Goal: Task Accomplishment & Management: Manage account settings

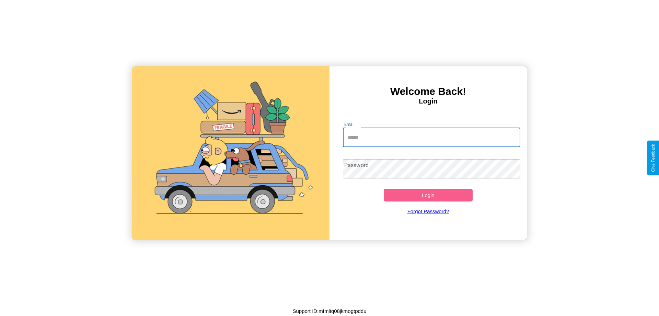
click at [432, 137] on input "Email" at bounding box center [432, 137] width 178 height 19
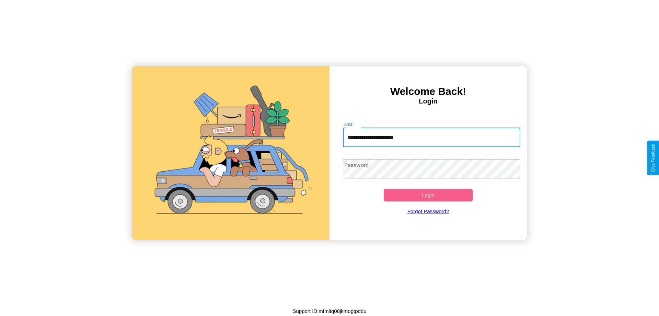
type input "**********"
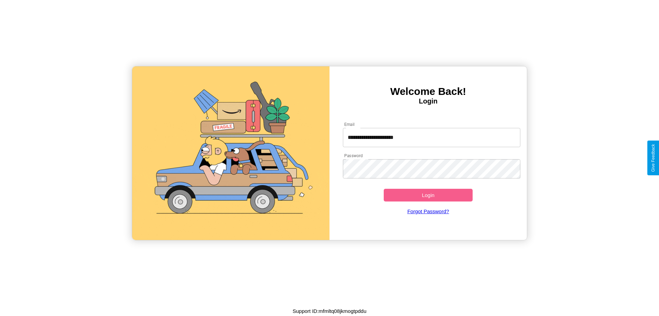
click at [428, 195] on button "Login" at bounding box center [428, 195] width 89 height 13
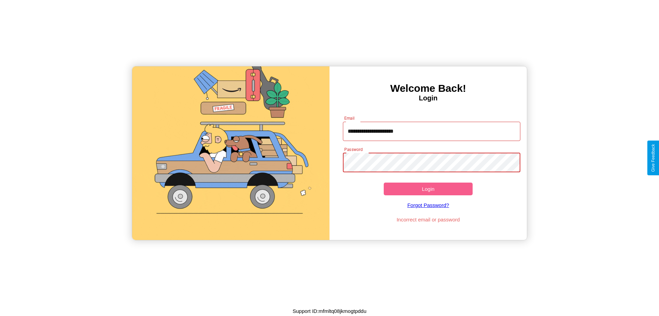
click at [428, 189] on button "Login" at bounding box center [428, 188] width 89 height 13
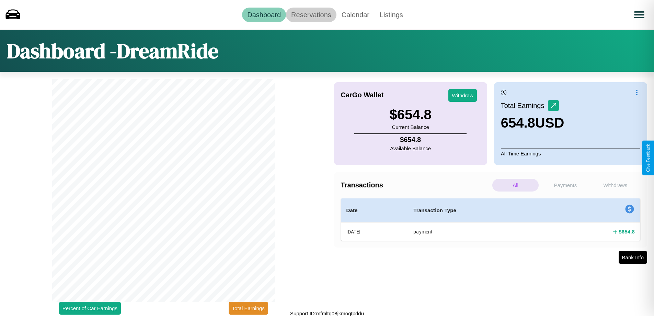
click at [311, 14] on link "Reservations" at bounding box center [311, 15] width 50 height 14
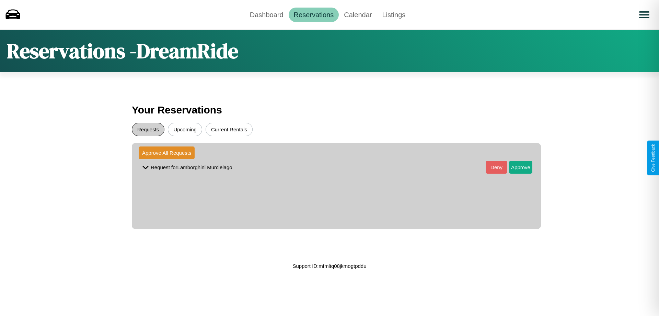
click at [148, 129] on button "Requests" at bounding box center [148, 129] width 33 height 13
click at [516, 167] on button "Approve" at bounding box center [520, 167] width 23 height 13
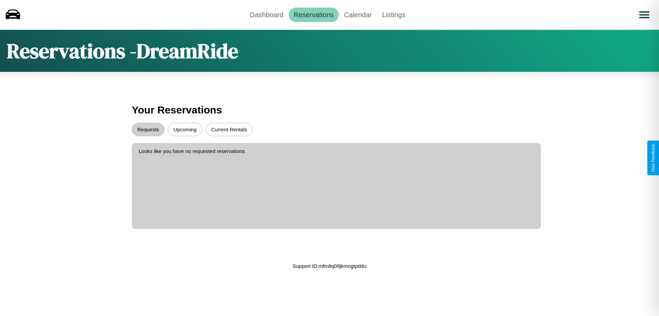
click at [185, 129] on button "Upcoming" at bounding box center [185, 129] width 34 height 13
